Goal: Find specific page/section: Find specific page/section

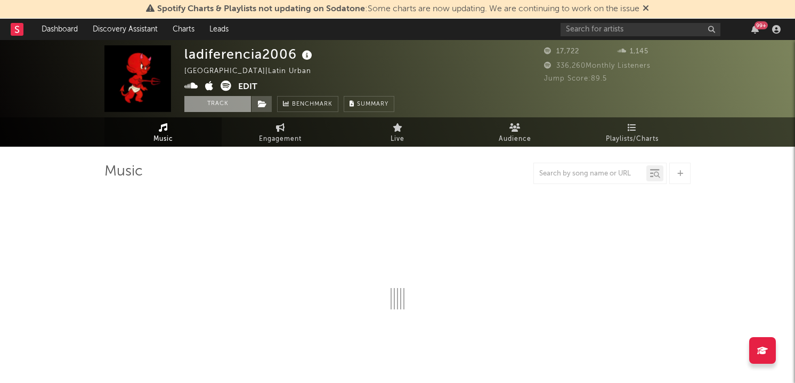
select select "1w"
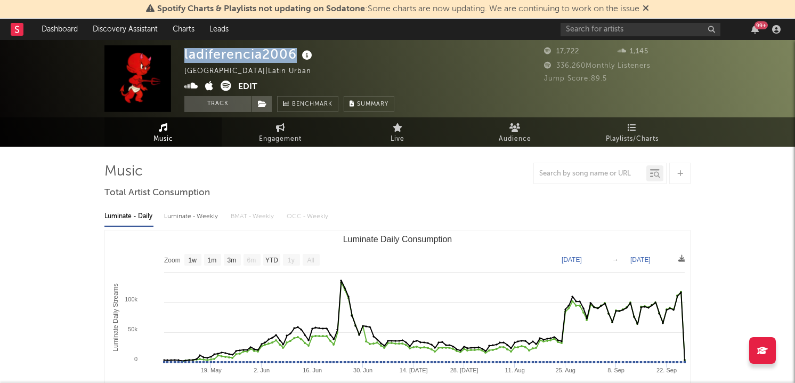
drag, startPoint x: 295, startPoint y: 59, endPoint x: 184, endPoint y: 58, distance: 111.3
click at [184, 58] on div "ladiferencia2006" at bounding box center [249, 54] width 131 height 18
copy div "ladiferencia2006"
click at [425, 86] on div "ladiferencia2006 [GEOGRAPHIC_DATA] | Latin Urban Edit Track Benchmark Summary" at bounding box center [357, 78] width 346 height 67
